Goal: Task Accomplishment & Management: Complete application form

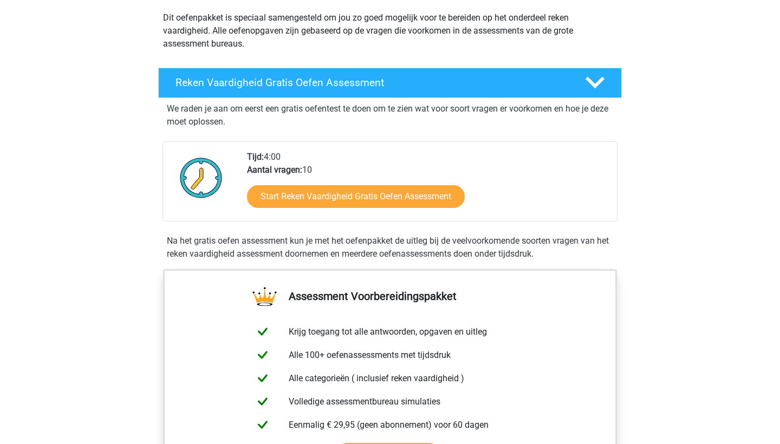
scroll to position [124, 0]
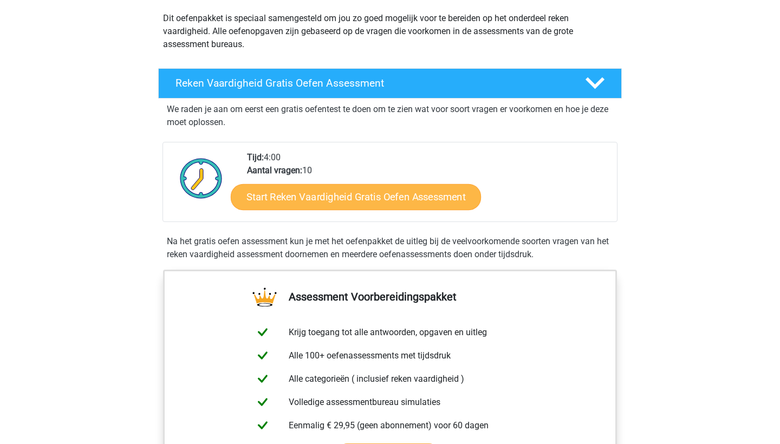
click at [378, 199] on link "Start Reken Vaardigheid Gratis Oefen Assessment" at bounding box center [356, 197] width 250 height 26
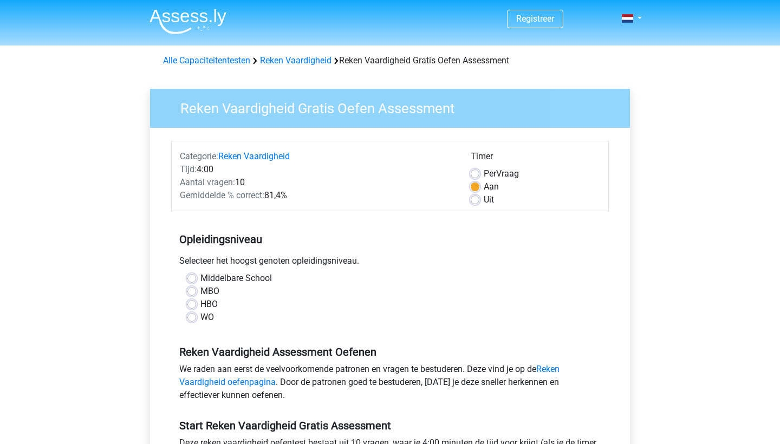
click at [206, 291] on label "MBO" at bounding box center [210, 291] width 19 height 13
click at [196, 291] on input "MBO" at bounding box center [192, 290] width 9 height 11
radio input "true"
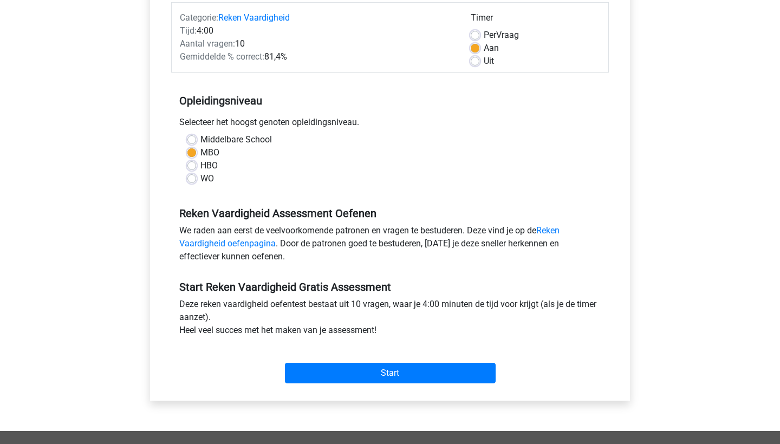
scroll to position [139, 0]
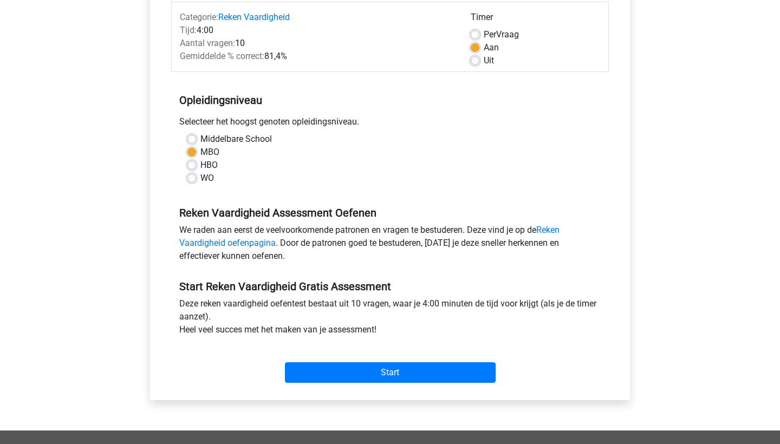
click at [204, 166] on label "HBO" at bounding box center [209, 165] width 17 height 13
click at [196, 166] on input "HBO" at bounding box center [192, 164] width 9 height 11
radio input "true"
click at [201, 155] on label "MBO" at bounding box center [210, 152] width 19 height 13
click at [196, 155] on input "MBO" at bounding box center [192, 151] width 9 height 11
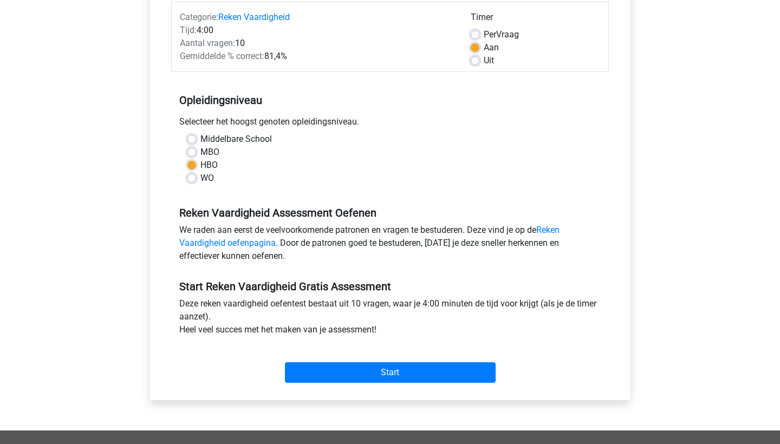
radio input "true"
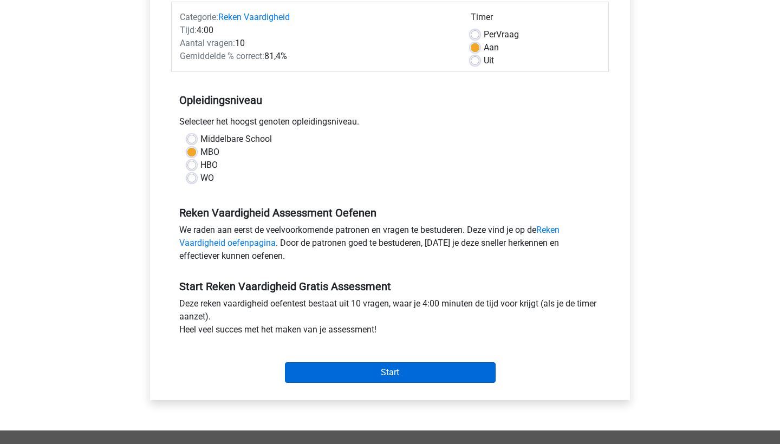
click at [375, 370] on input "Start" at bounding box center [390, 373] width 211 height 21
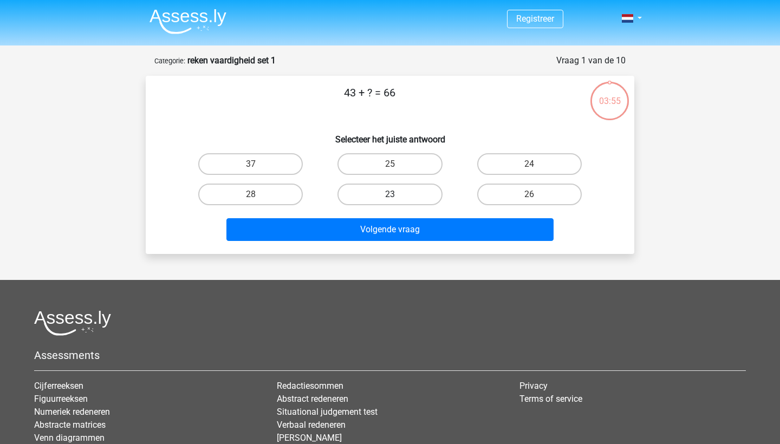
click at [407, 198] on label "23" at bounding box center [390, 195] width 105 height 22
click at [397, 198] on input "23" at bounding box center [393, 198] width 7 height 7
radio input "true"
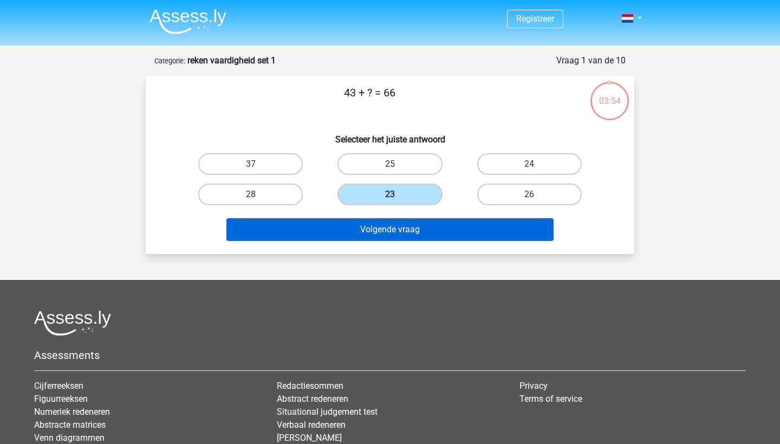
click at [415, 225] on button "Volgende vraag" at bounding box center [391, 229] width 328 height 23
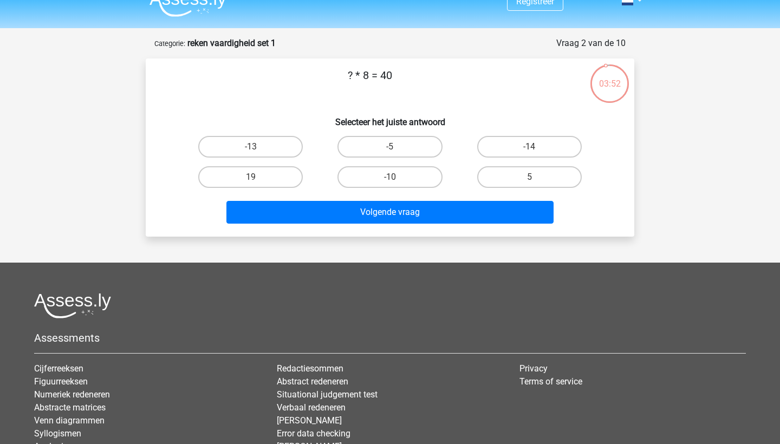
scroll to position [17, 0]
click at [528, 179] on label "5" at bounding box center [529, 177] width 105 height 22
click at [529, 179] on input "5" at bounding box center [532, 180] width 7 height 7
radio input "true"
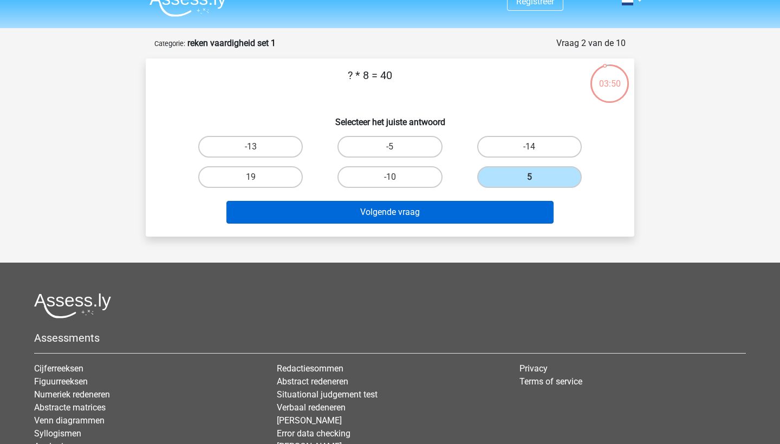
click at [507, 214] on button "Volgende vraag" at bounding box center [391, 212] width 328 height 23
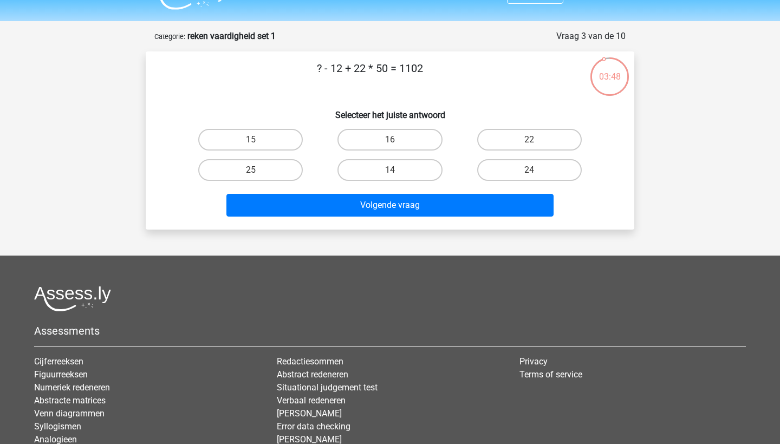
scroll to position [22, 0]
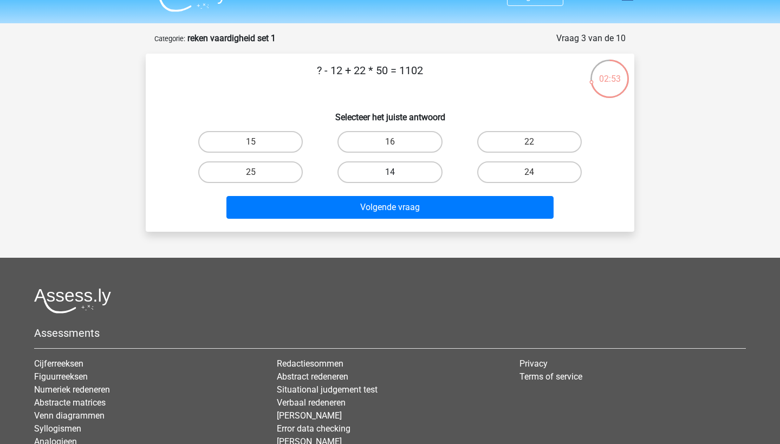
click at [422, 165] on label "14" at bounding box center [390, 172] width 105 height 22
click at [397, 172] on input "14" at bounding box center [393, 175] width 7 height 7
radio input "true"
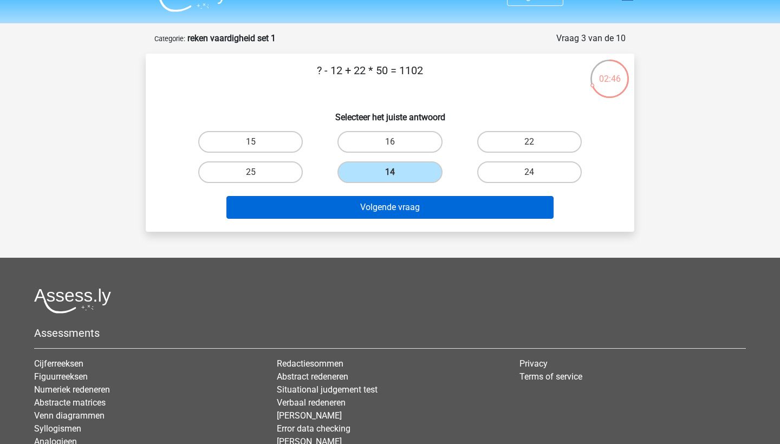
click at [422, 206] on button "Volgende vraag" at bounding box center [391, 207] width 328 height 23
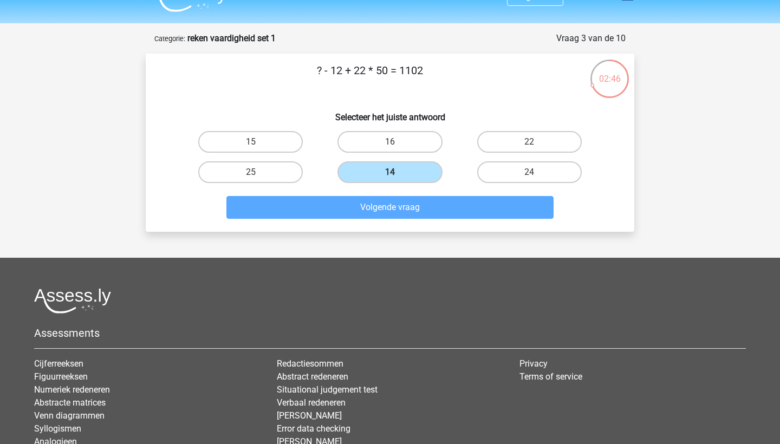
scroll to position [54, 0]
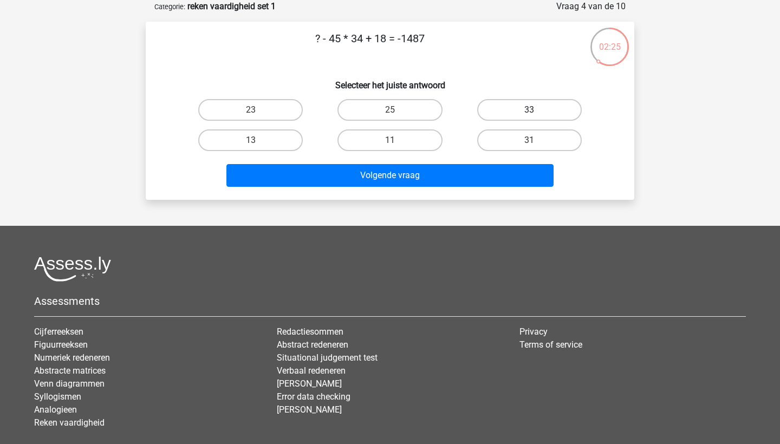
click at [548, 113] on label "33" at bounding box center [529, 110] width 105 height 22
click at [537, 113] on input "33" at bounding box center [532, 113] width 7 height 7
radio input "true"
click at [534, 163] on div "Volgende vraag" at bounding box center [390, 174] width 454 height 36
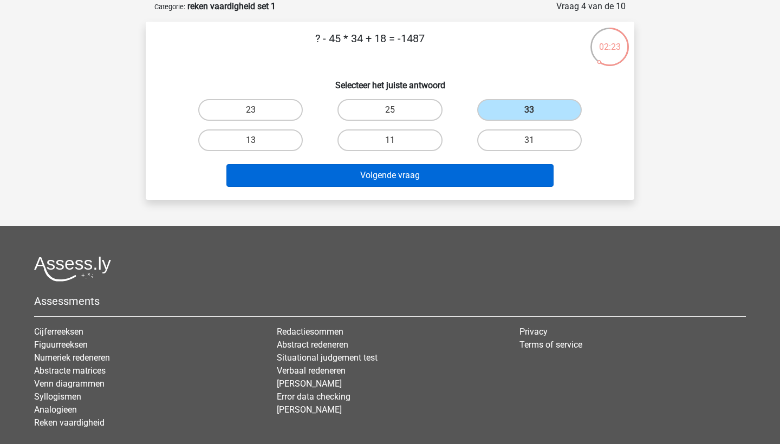
click at [533, 173] on button "Volgende vraag" at bounding box center [391, 175] width 328 height 23
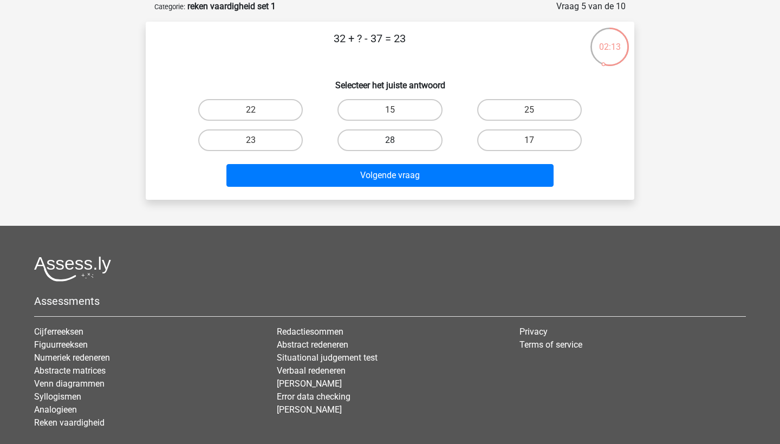
click at [403, 137] on label "28" at bounding box center [390, 141] width 105 height 22
click at [397, 140] on input "28" at bounding box center [393, 143] width 7 height 7
radio input "true"
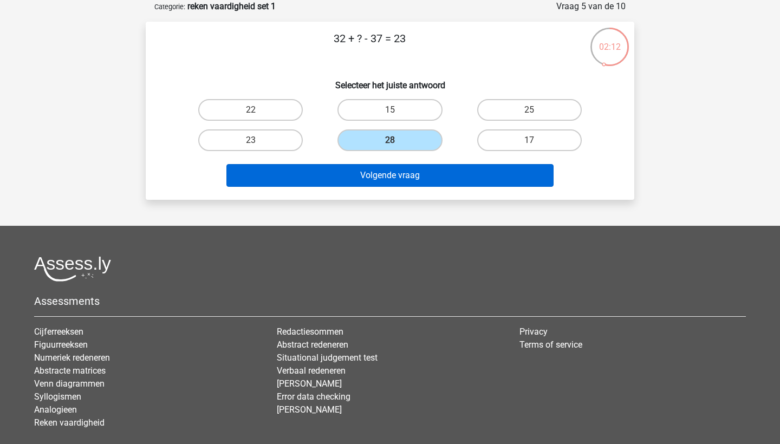
click at [419, 176] on button "Volgende vraag" at bounding box center [391, 175] width 328 height 23
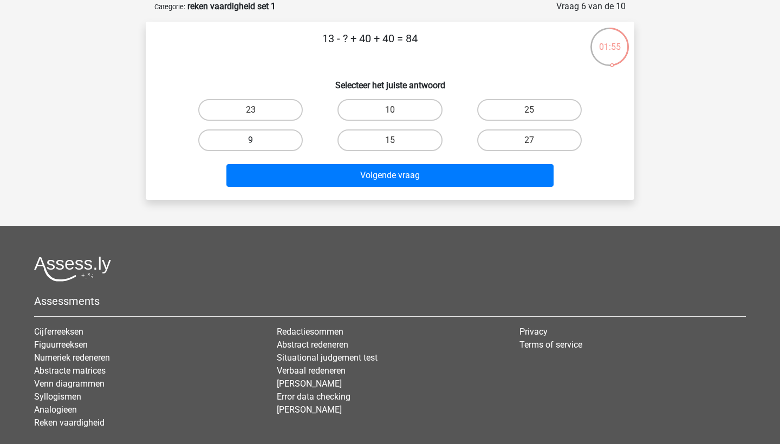
click at [288, 138] on label "9" at bounding box center [250, 141] width 105 height 22
click at [258, 140] on input "9" at bounding box center [254, 143] width 7 height 7
radio input "true"
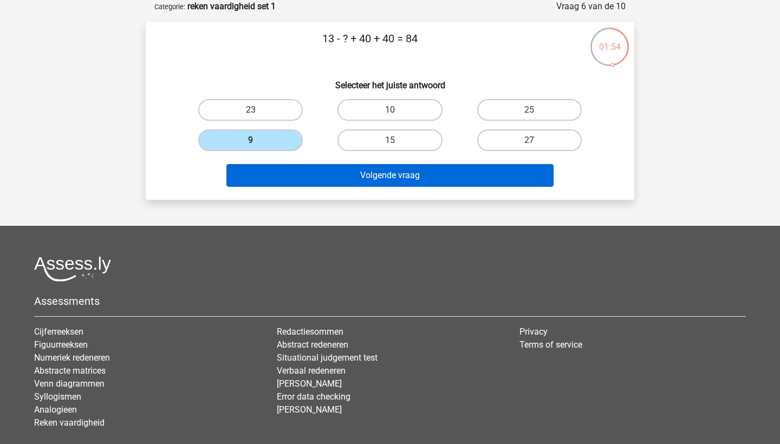
click at [328, 168] on button "Volgende vraag" at bounding box center [391, 175] width 328 height 23
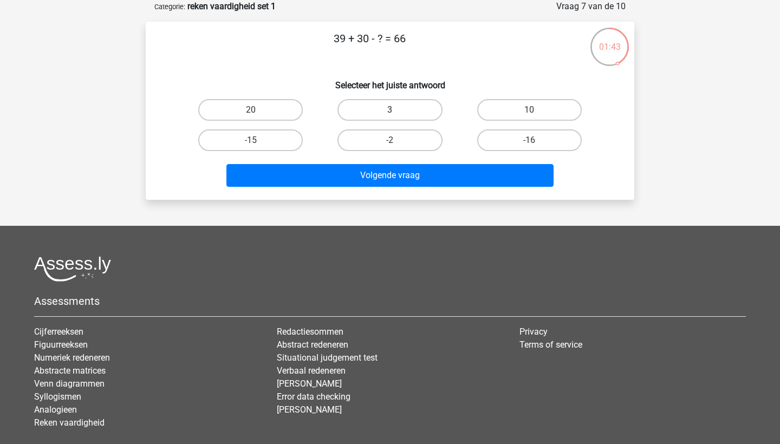
click at [374, 111] on label "3" at bounding box center [390, 110] width 105 height 22
click at [390, 111] on input "3" at bounding box center [393, 113] width 7 height 7
radio input "true"
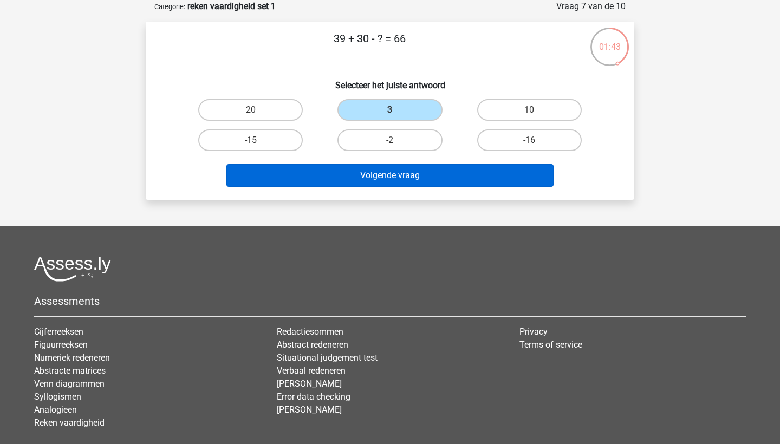
click at [374, 178] on button "Volgende vraag" at bounding box center [391, 175] width 328 height 23
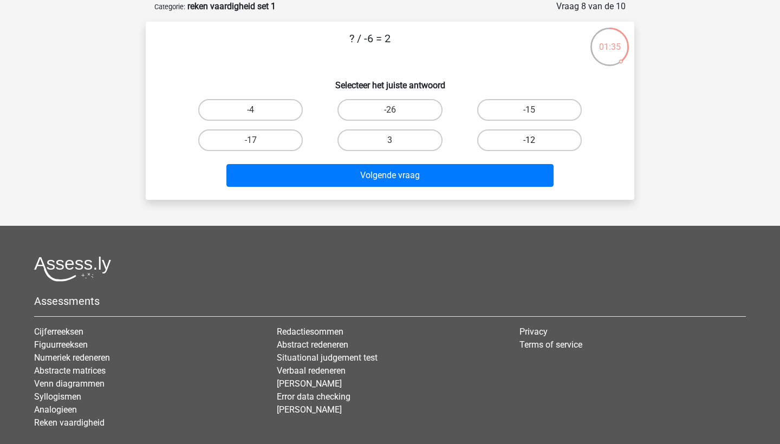
click at [500, 145] on label "-12" at bounding box center [529, 141] width 105 height 22
click at [529, 145] on input "-12" at bounding box center [532, 143] width 7 height 7
radio input "true"
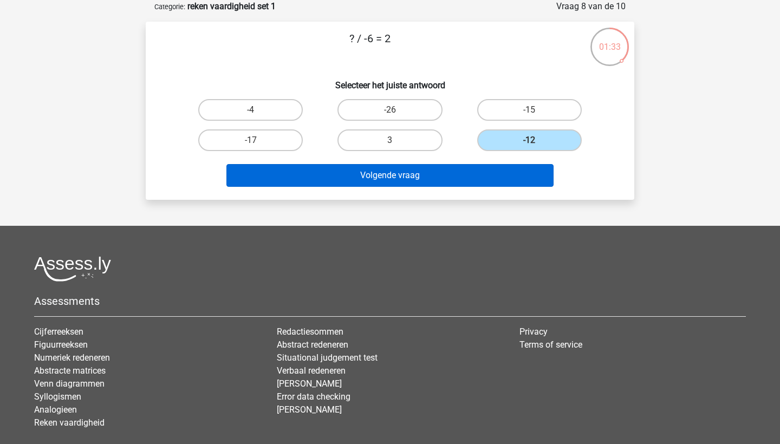
click at [467, 184] on button "Volgende vraag" at bounding box center [391, 175] width 328 height 23
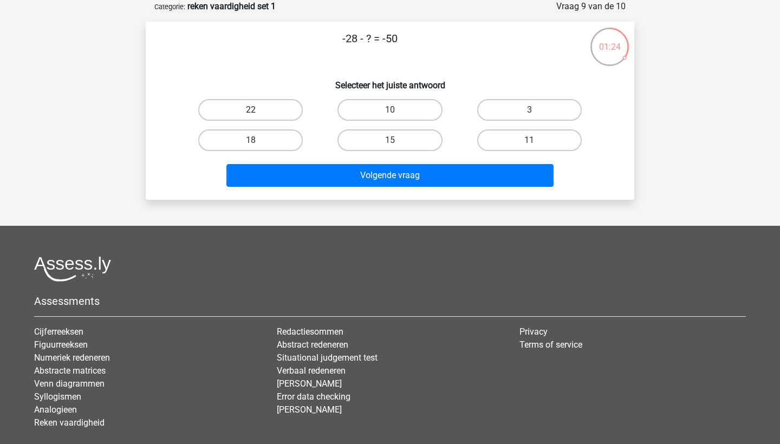
click at [298, 113] on label "22" at bounding box center [250, 110] width 105 height 22
click at [258, 113] on input "22" at bounding box center [254, 113] width 7 height 7
radio input "true"
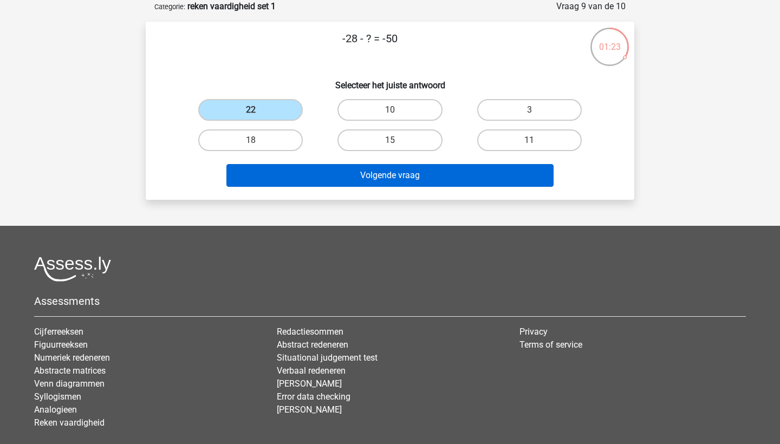
click at [350, 178] on button "Volgende vraag" at bounding box center [391, 175] width 328 height 23
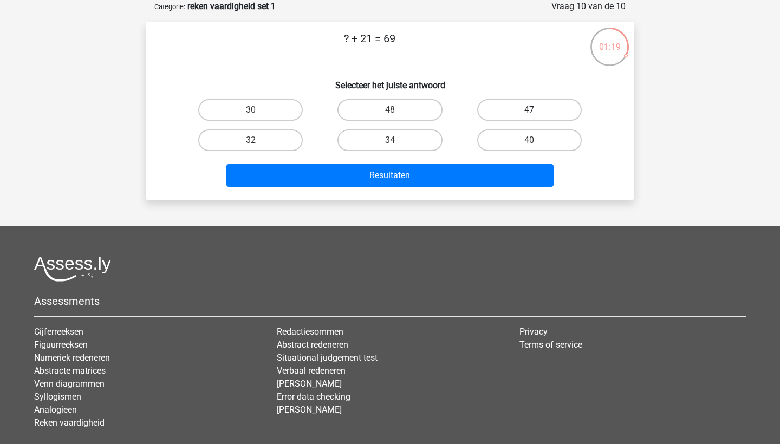
click at [535, 106] on label "47" at bounding box center [529, 110] width 105 height 22
click at [535, 110] on input "47" at bounding box center [532, 113] width 7 height 7
radio input "true"
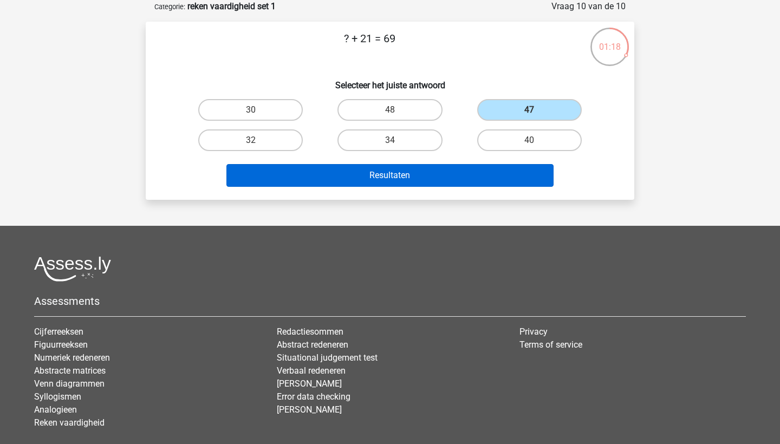
click at [466, 185] on button "Resultaten" at bounding box center [391, 175] width 328 height 23
